Goal: Information Seeking & Learning: Learn about a topic

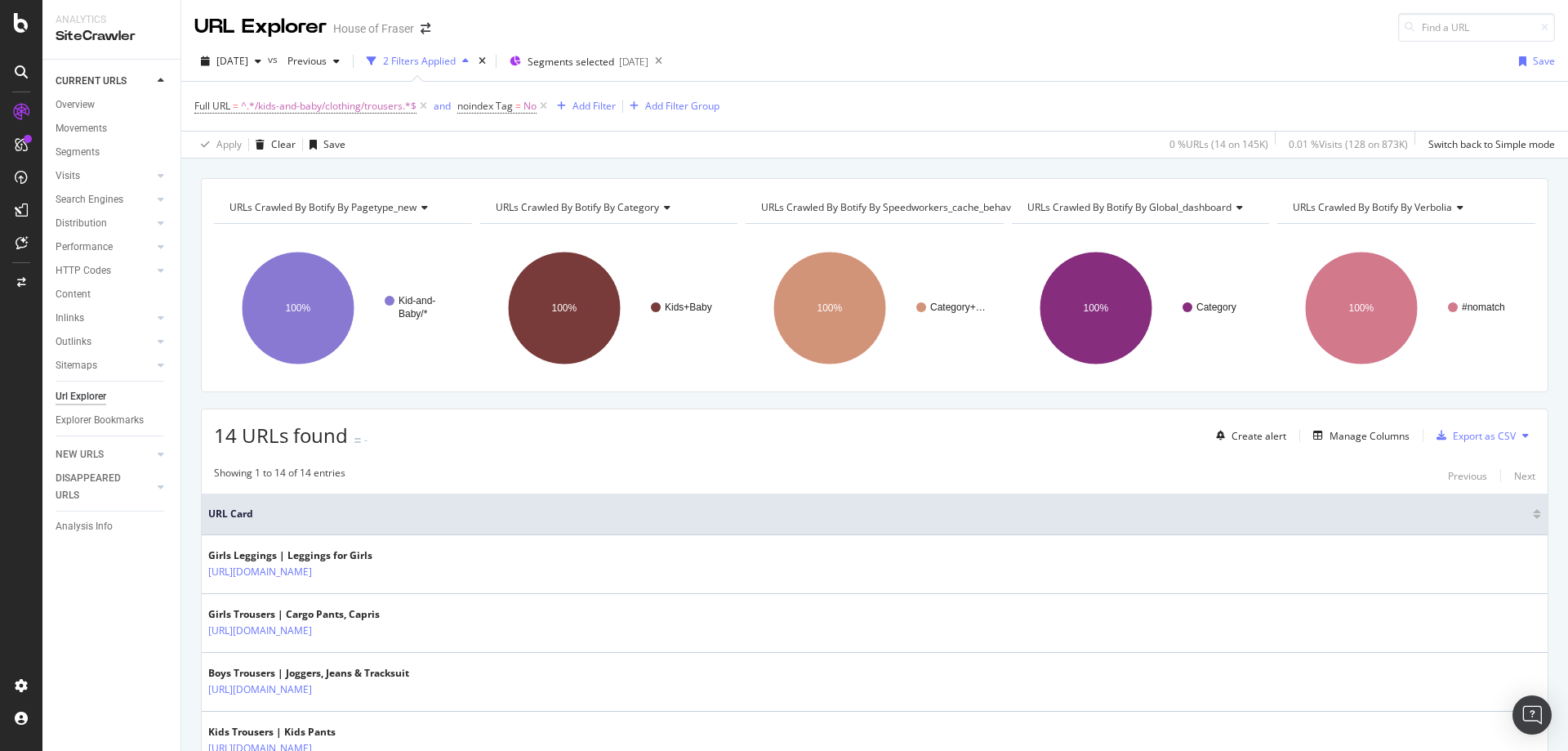
click at [297, 95] on span "^.*/kids-and-baby/clothing/trousers.*$" at bounding box center [329, 106] width 176 height 23
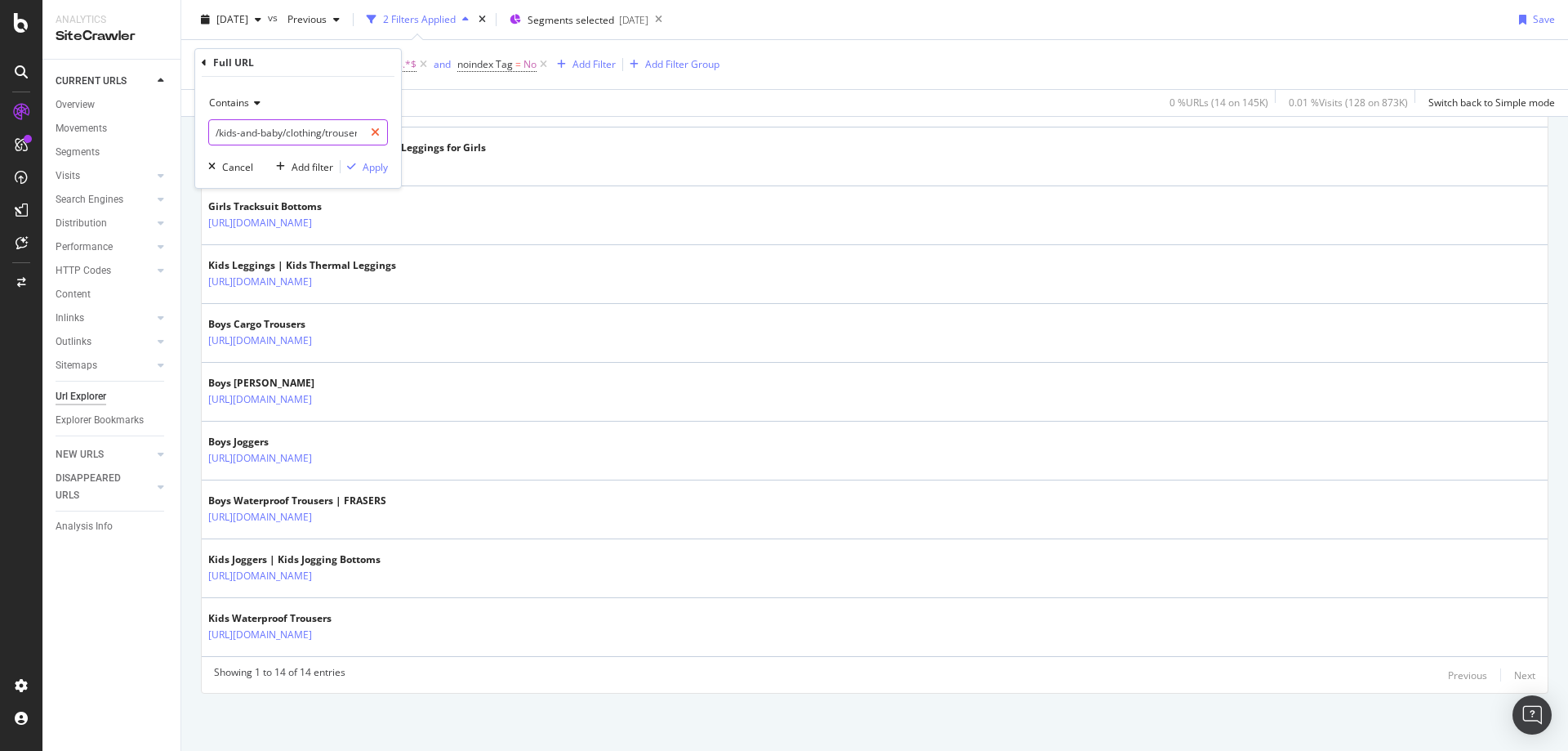
click at [379, 130] on icon at bounding box center [374, 132] width 9 height 12
click at [317, 133] on input "text" at bounding box center [298, 132] width 179 height 26
type input "[PERSON_NAME]"
click at [381, 164] on div "Apply" at bounding box center [375, 167] width 25 height 14
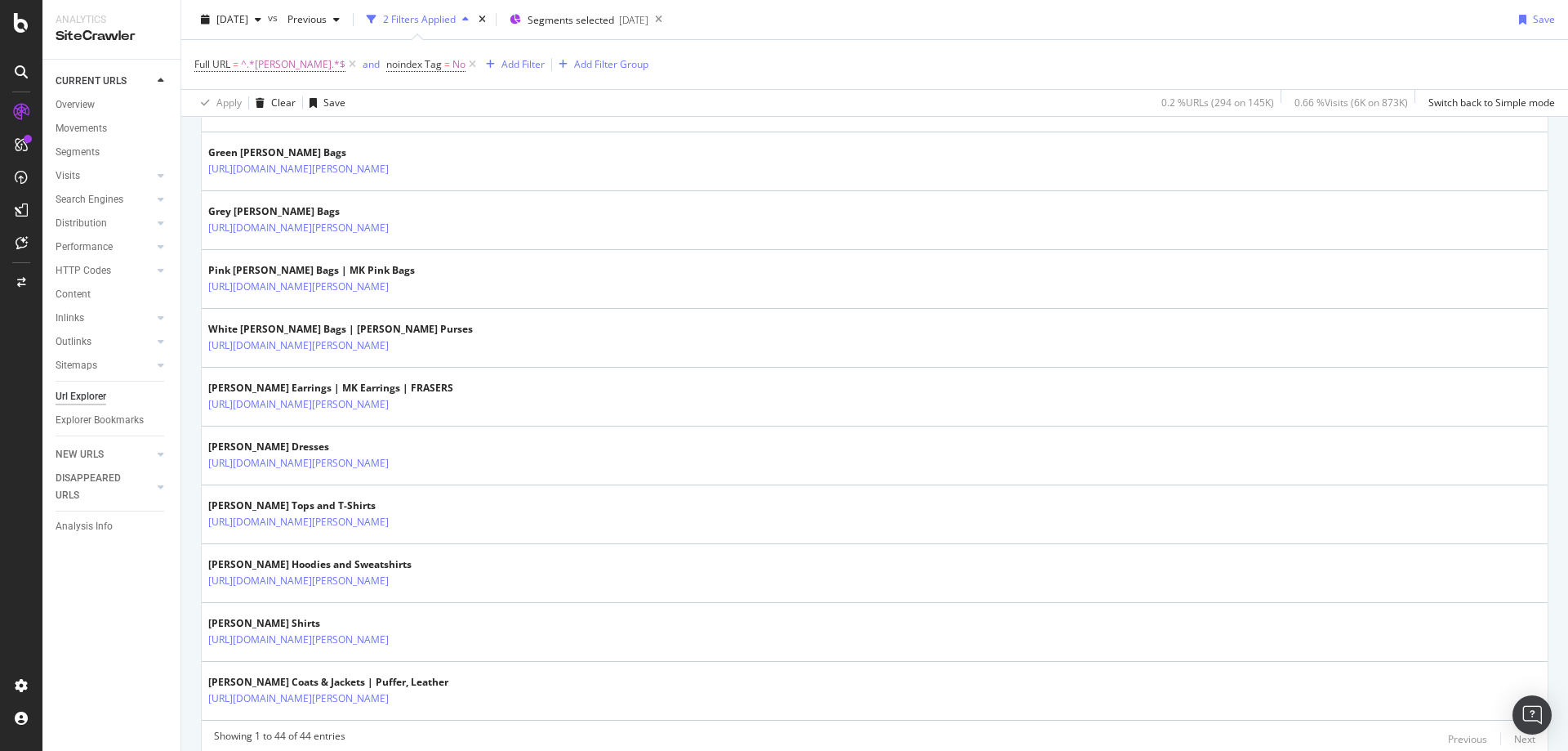
scroll to position [2467, 0]
